Goal: Task Accomplishment & Management: Use online tool/utility

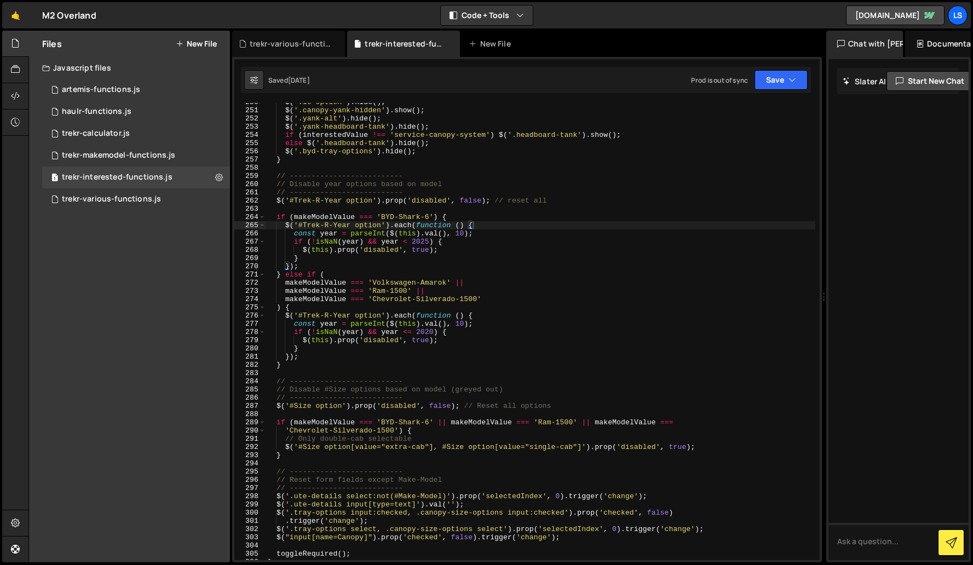
click at [103, 153] on div "trekr-makemodel-functions.js" at bounding box center [118, 156] width 113 height 10
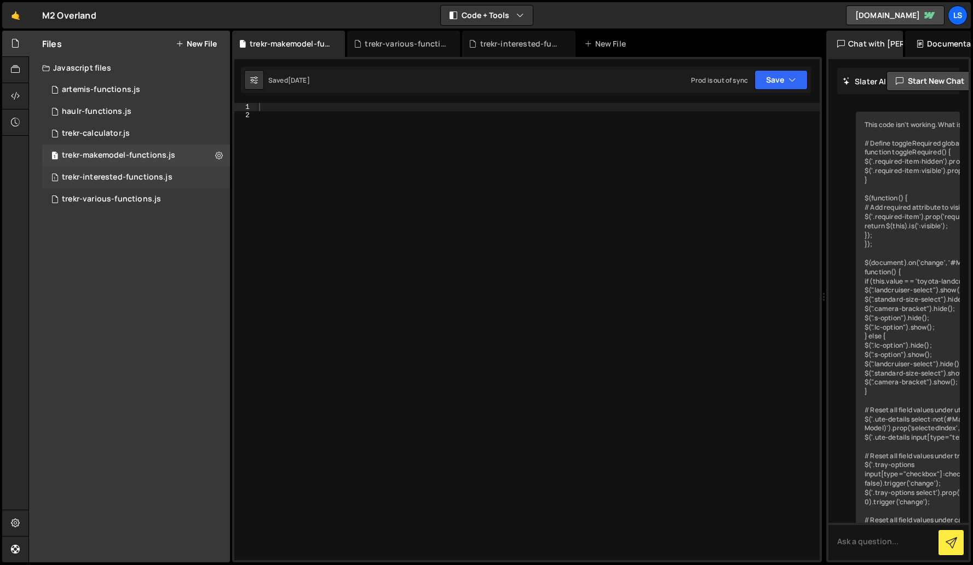
click at [110, 177] on div "trekr-interested-functions.js" at bounding box center [117, 177] width 111 height 10
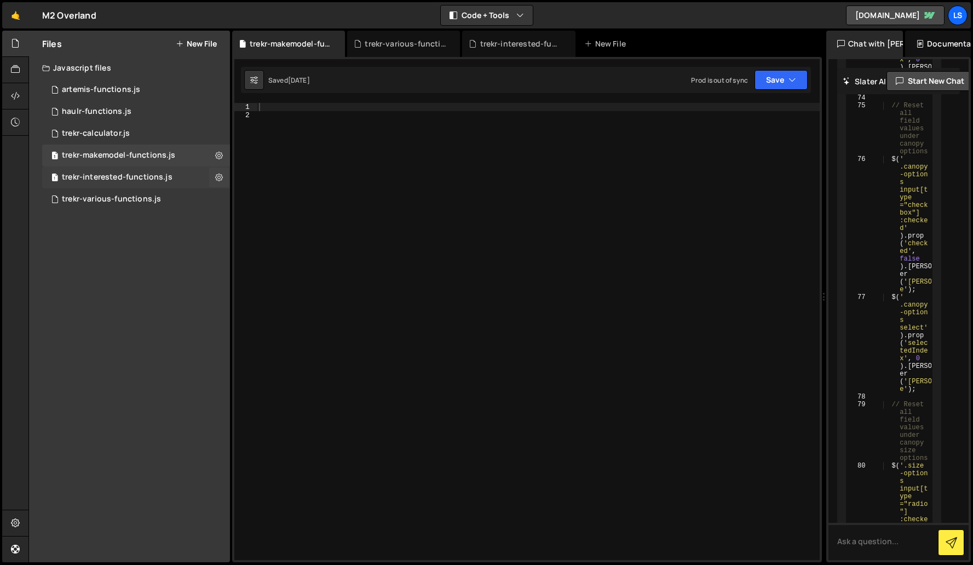
scroll to position [0, 0]
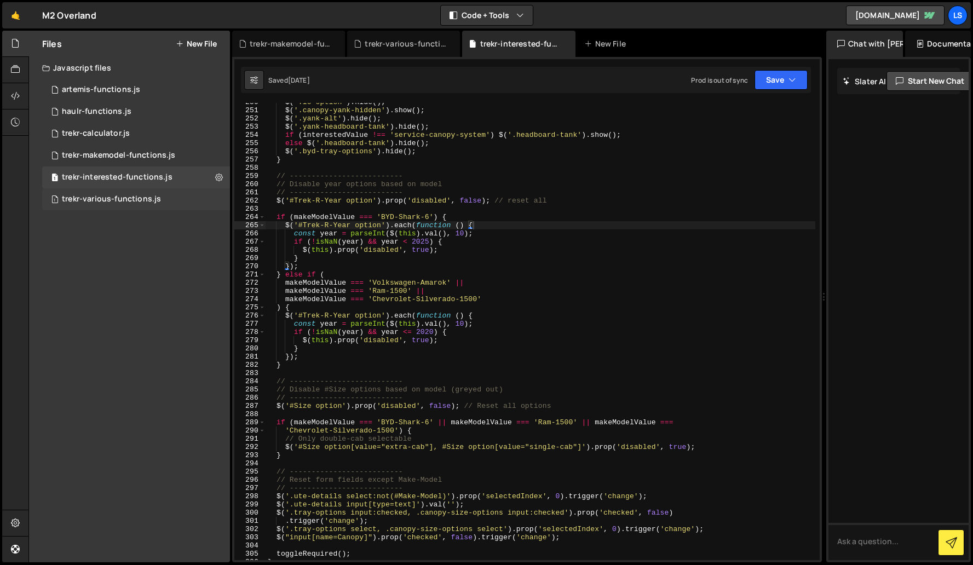
click at [96, 199] on div "trekr-various-functions.js" at bounding box center [111, 199] width 99 height 10
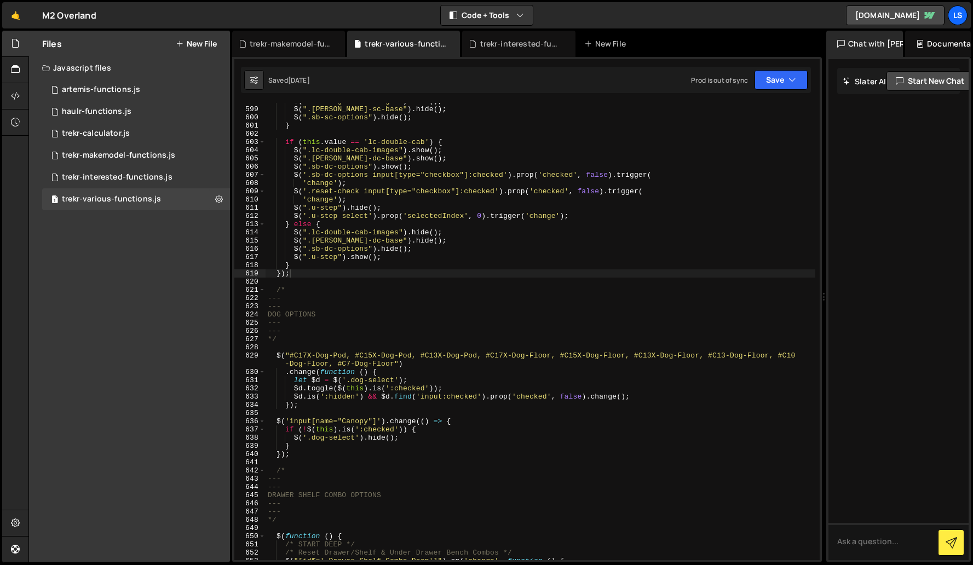
click at [415, 313] on div "$ ( ".lc-single-cab-images" ) . hide ( ) ; $ ( ".[PERSON_NAME]-sc-base" ) . hid…" at bounding box center [540, 333] width 550 height 473
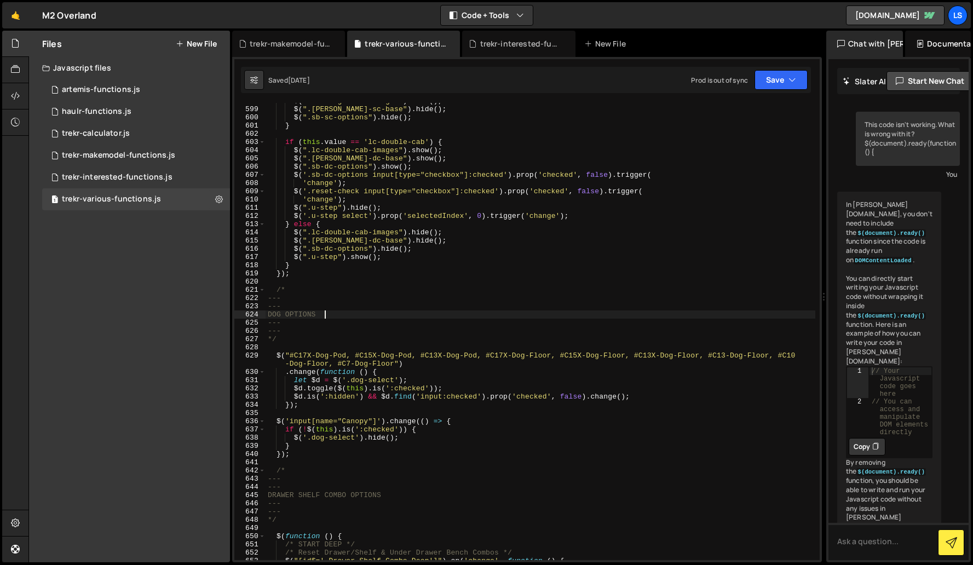
scroll to position [24685, 0]
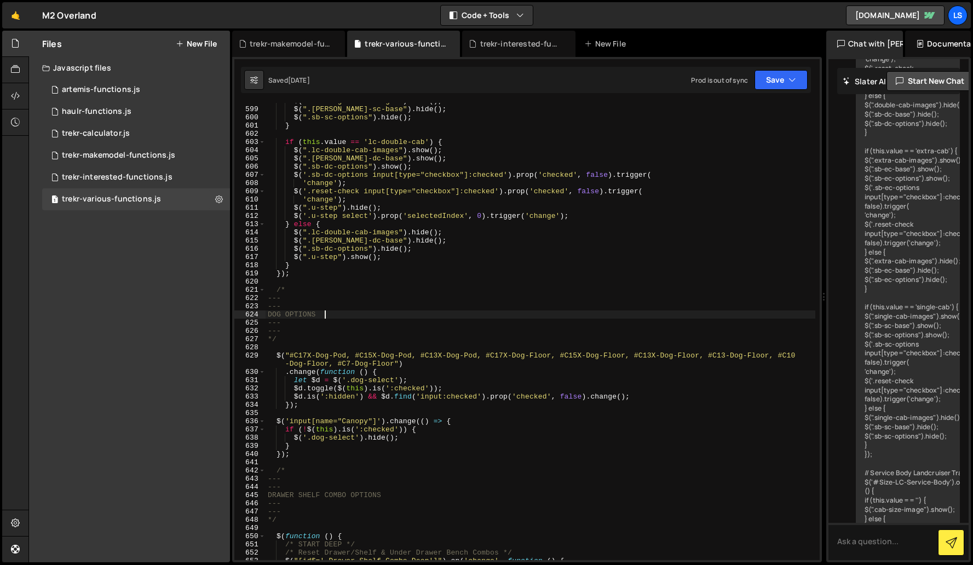
type textarea "});"
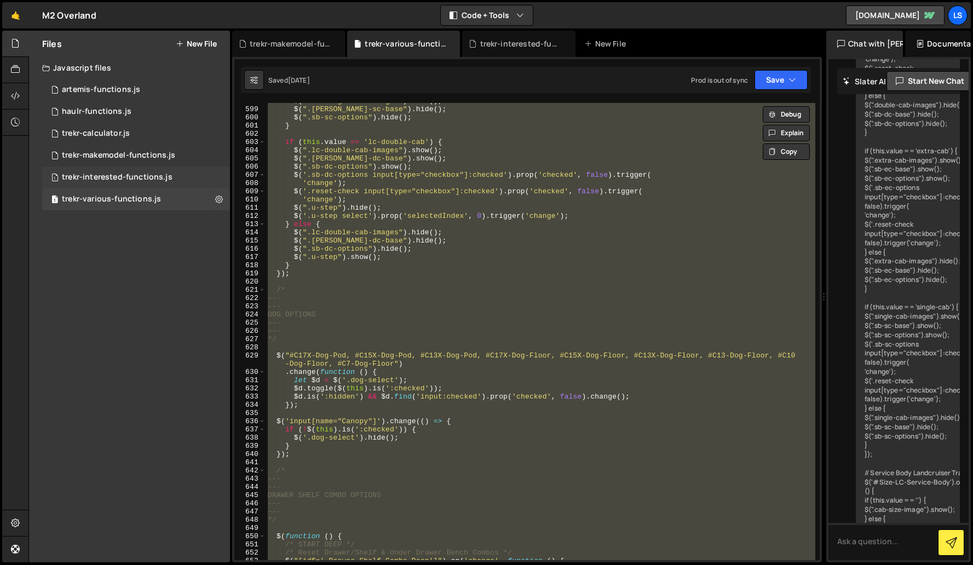
click at [109, 176] on div "trekr-interested-functions.js" at bounding box center [117, 177] width 111 height 10
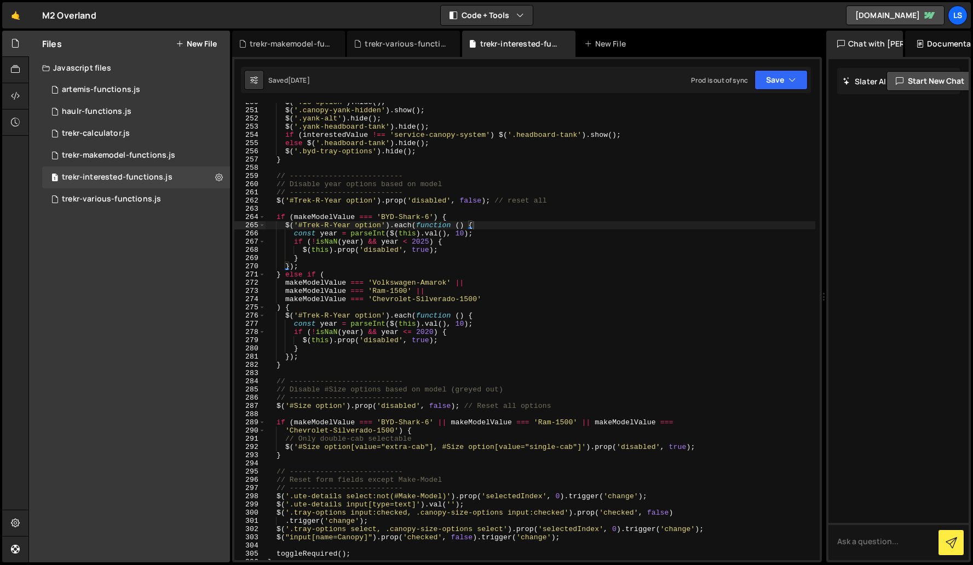
scroll to position [0, 0]
click at [449, 224] on div "$ ( '.lc-option' ) . hide ( ) ; $ ( '.canopy-yank-hidden' ) . show ( ) ; $ ( '.…" at bounding box center [540, 334] width 550 height 473
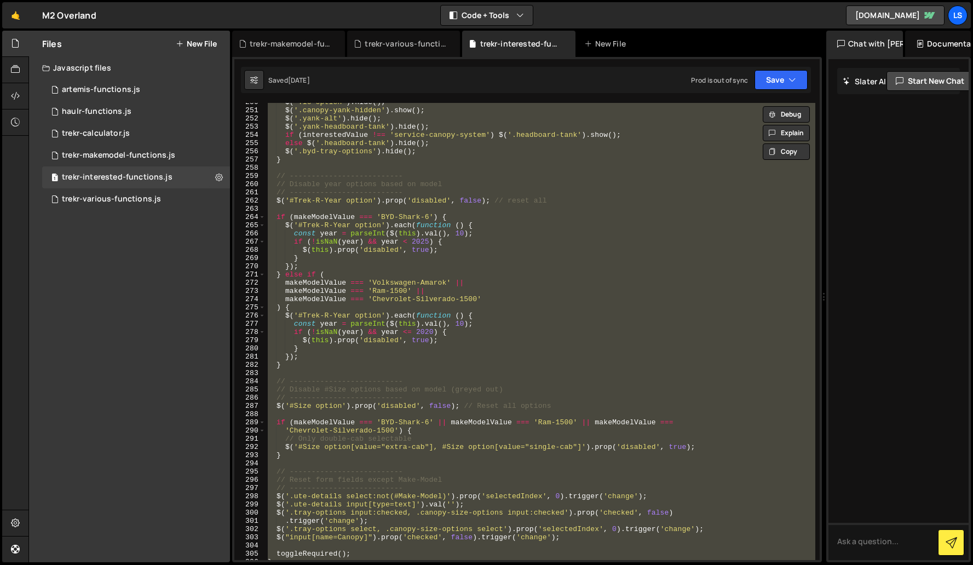
click at [369, 334] on div "$ ( '.lc-option' ) . hide ( ) ; $ ( '.canopy-yank-hidden' ) . show ( ) ; $ ( '.…" at bounding box center [540, 331] width 550 height 457
type textarea "if (!isNaN(year) && year <= 2020) {"
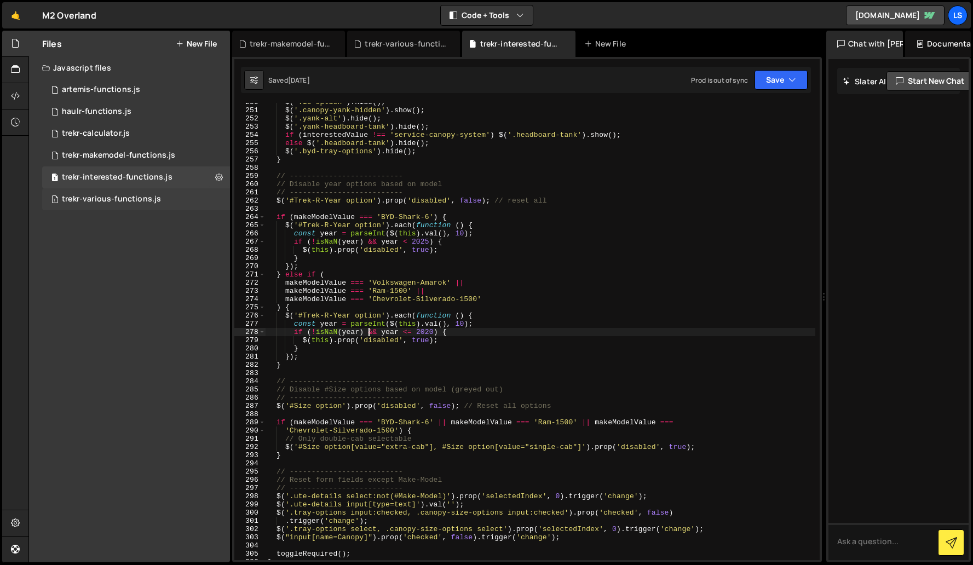
click at [131, 199] on div "trekr-various-functions.js" at bounding box center [111, 199] width 99 height 10
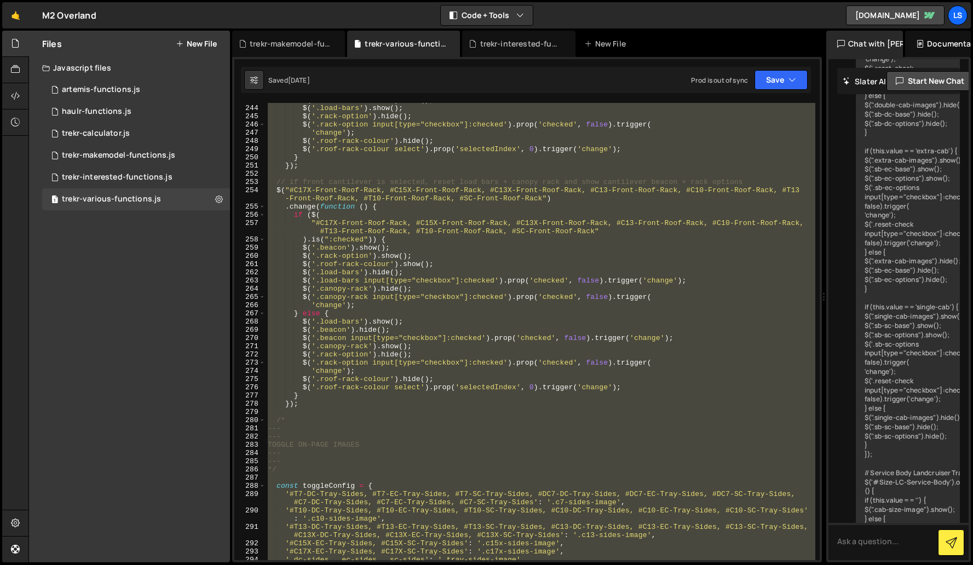
scroll to position [2018, 0]
click at [392, 441] on div "$ ( '.front-cantilever' ) . show ( ) ; $ ( '.load-bars' ) . show ( ) ; $ ( '.ra…" at bounding box center [540, 331] width 550 height 457
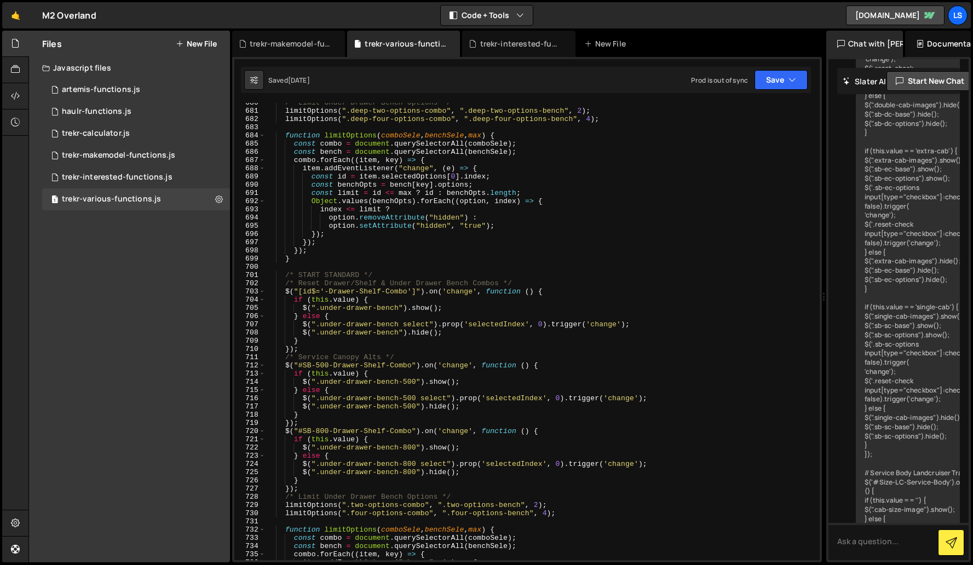
scroll to position [5399, 0]
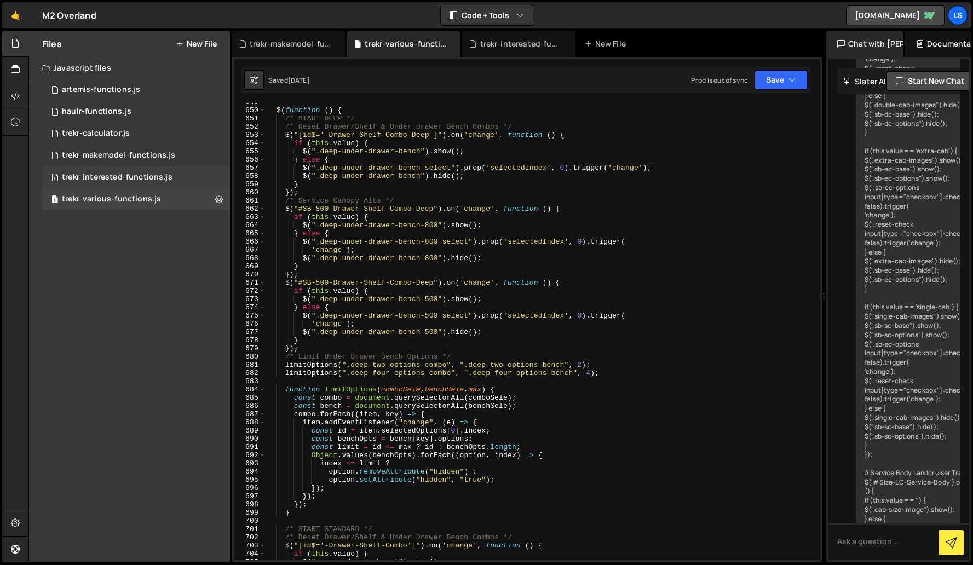
click at [123, 176] on div "trekr-interested-functions.js" at bounding box center [117, 177] width 111 height 10
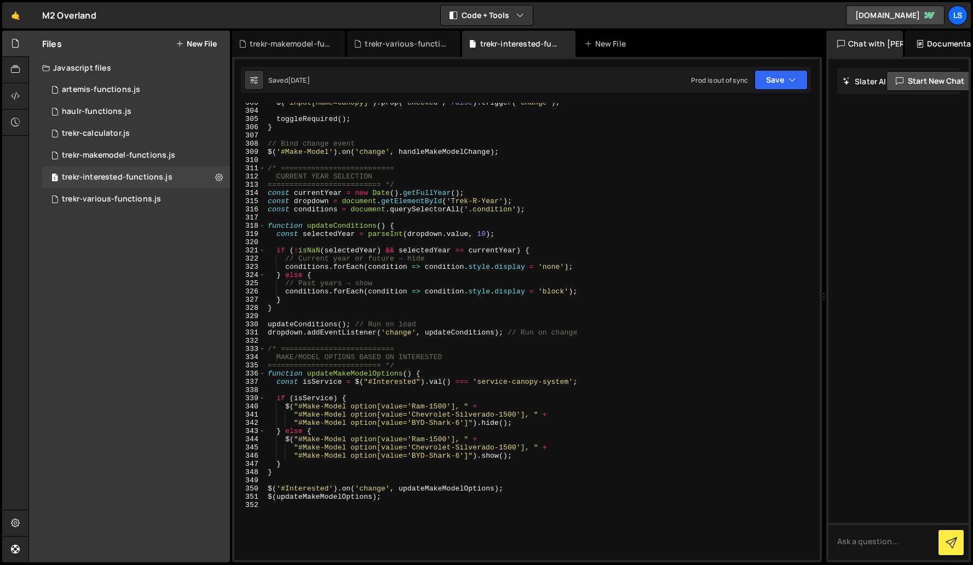
scroll to position [2665, 0]
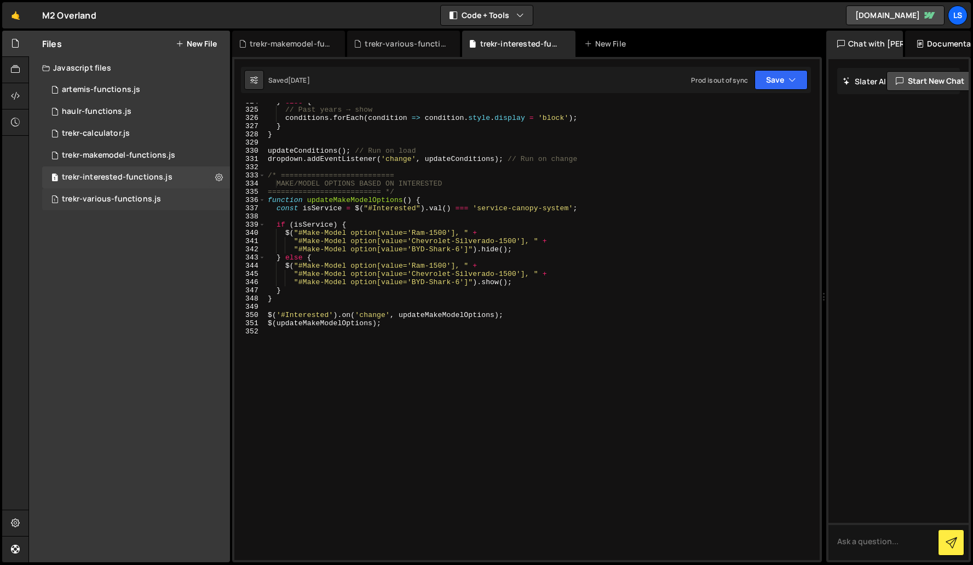
click at [112, 203] on div "trekr-various-functions.js" at bounding box center [111, 199] width 99 height 10
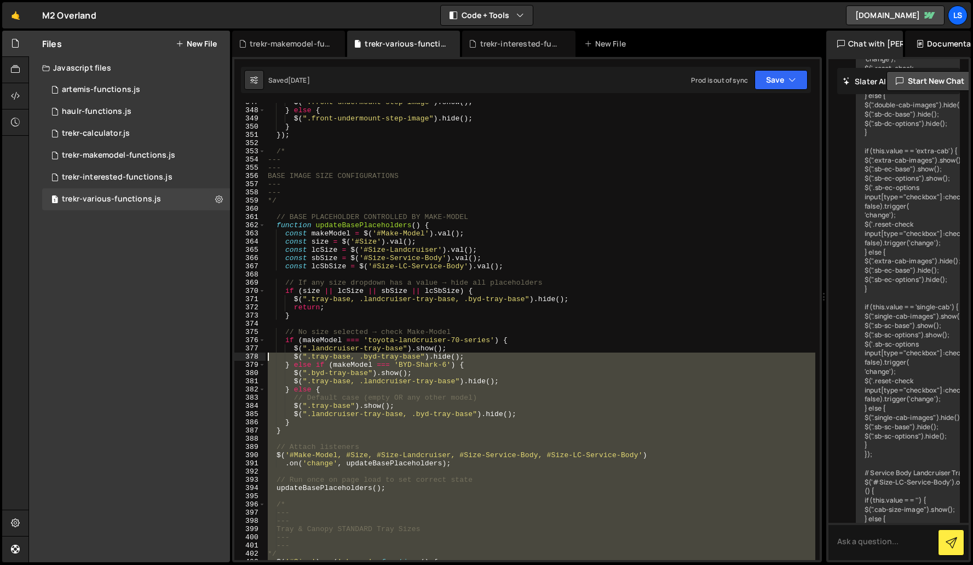
scroll to position [2895, 0]
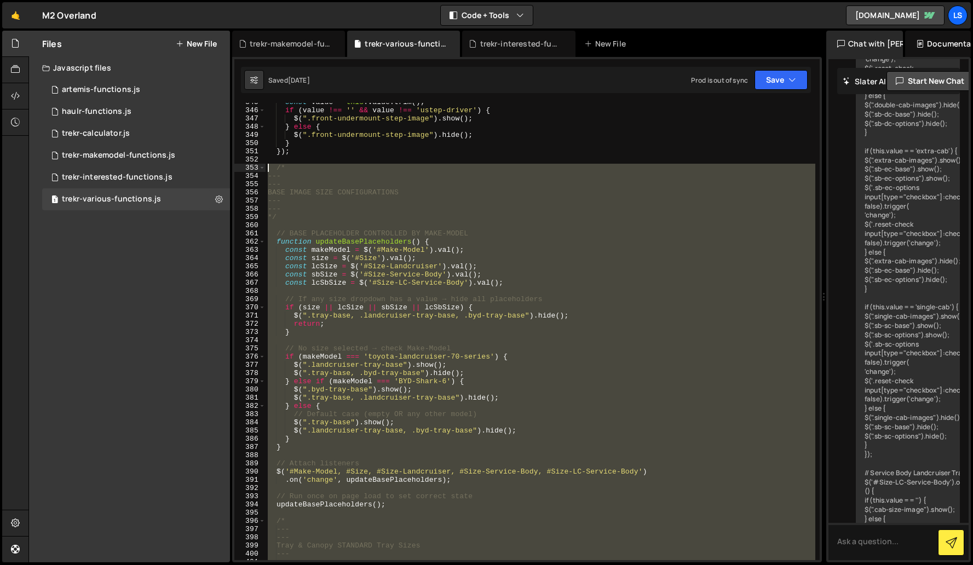
drag, startPoint x: 298, startPoint y: 501, endPoint x: 242, endPoint y: 171, distance: 334.8
click at [241, 171] on div "}); 345 346 347 348 349 350 351 352 353 354 355 356 357 358 359 360 361 362 363…" at bounding box center [526, 331] width 585 height 457
type textarea "/* ---"
